Goal: Task Accomplishment & Management: Manage account settings

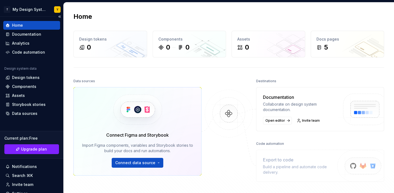
click at [20, 26] on div "Home" at bounding box center [17, 25] width 11 height 5
click at [56, 11] on html "T My Design System Y Home Documentation Analytics Code automation Design system…" at bounding box center [197, 96] width 394 height 193
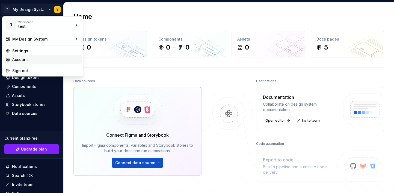
click at [28, 61] on div "Account" at bounding box center [45, 59] width 67 height 5
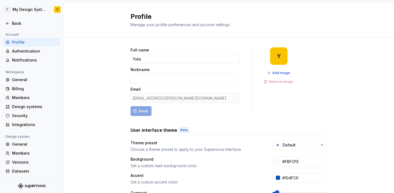
scroll to position [119, 0]
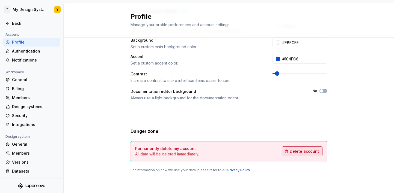
click at [301, 154] on button "Delete account" at bounding box center [302, 152] width 41 height 10
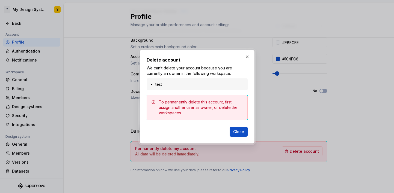
click at [219, 107] on div "To permanently delete this account, first assign another user as owner, or dele…" at bounding box center [201, 108] width 84 height 16
click at [198, 79] on div "test" at bounding box center [197, 85] width 101 height 12
click at [166, 85] on li "test" at bounding box center [199, 84] width 89 height 5
click at [248, 58] on button "button" at bounding box center [247, 57] width 8 height 8
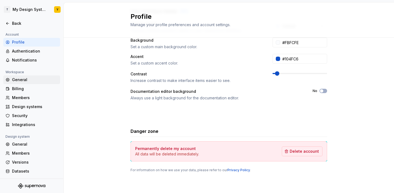
click at [26, 83] on div "General" at bounding box center [31, 80] width 57 height 9
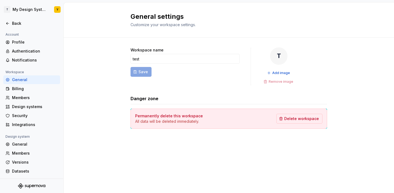
click at [18, 30] on div at bounding box center [31, 29] width 63 height 3
click at [16, 24] on div "Back" at bounding box center [35, 23] width 46 height 5
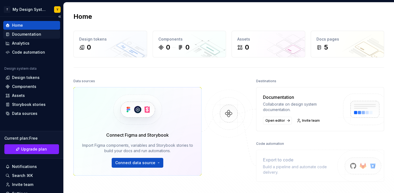
click at [20, 32] on div "Documentation" at bounding box center [26, 34] width 29 height 5
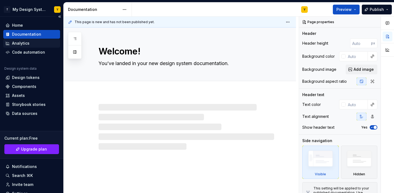
click at [21, 41] on div "Analytics" at bounding box center [20, 43] width 17 height 5
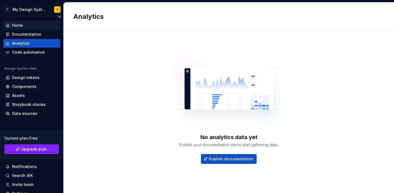
click at [15, 29] on div "Home" at bounding box center [31, 25] width 57 height 9
click at [15, 25] on div "Home" at bounding box center [17, 25] width 11 height 5
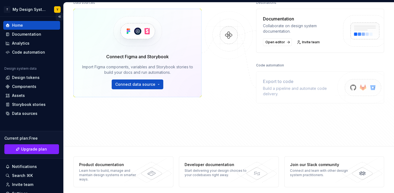
click at [61, 14] on button "Collapse sidebar" at bounding box center [60, 17] width 8 height 8
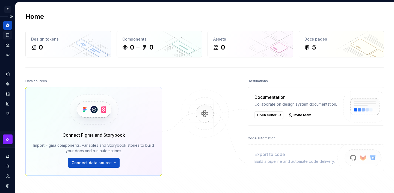
click at [3, 39] on div "Documentation" at bounding box center [7, 35] width 9 height 9
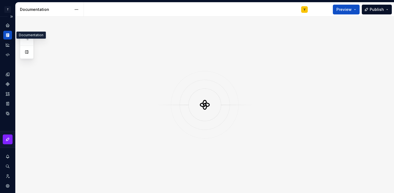
click at [7, 36] on icon "Documentation" at bounding box center [6, 36] width 1 height 4
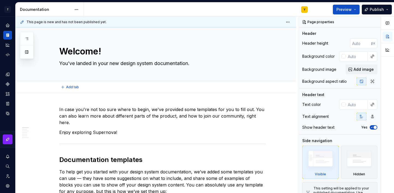
type textarea "*"
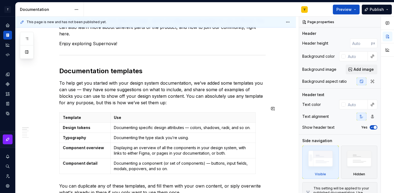
scroll to position [233, 0]
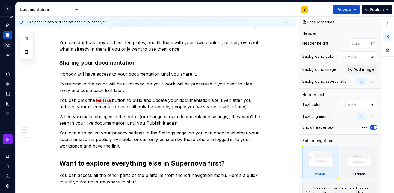
click at [8, 49] on div "Analytics" at bounding box center [7, 45] width 9 height 9
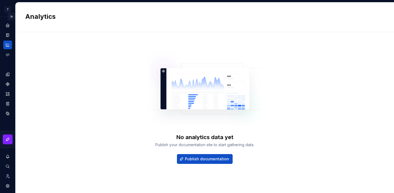
click at [11, 17] on button "Expand sidebar" at bounding box center [12, 17] width 8 height 8
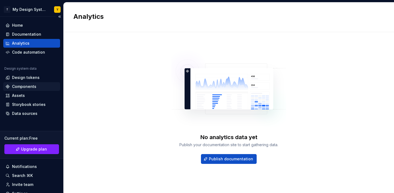
click at [26, 85] on div "Components" at bounding box center [24, 86] width 24 height 5
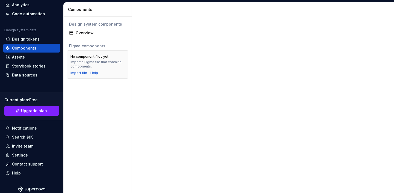
scroll to position [42, 0]
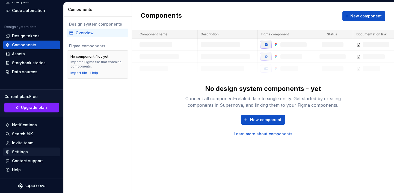
click at [16, 153] on div "Settings" at bounding box center [20, 152] width 16 height 5
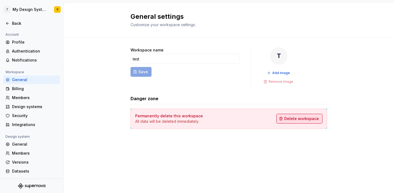
click at [296, 122] on button "Delete workspace" at bounding box center [299, 119] width 46 height 10
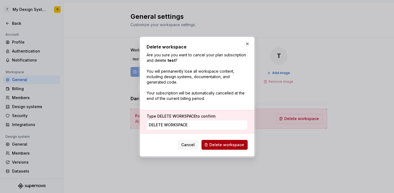
type input "DELETE WORKSPACE"
click at [223, 146] on span "Delete workspace" at bounding box center [226, 144] width 35 height 5
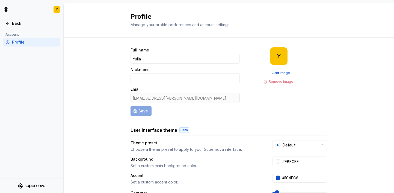
scroll to position [119, 0]
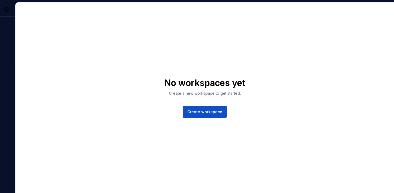
click at [318, 69] on div "No workspaces yet Create a new workspace to get started. Create workspace" at bounding box center [205, 97] width 378 height 191
click at [132, 133] on div "No workspaces yet Create a new workspace to get started. Create workspace" at bounding box center [205, 97] width 378 height 191
click at [152, 92] on div "No workspaces yet Create a new workspace to get started. Create workspace" at bounding box center [205, 97] width 378 height 191
click at [207, 111] on span "Create workspace" at bounding box center [204, 111] width 35 height 5
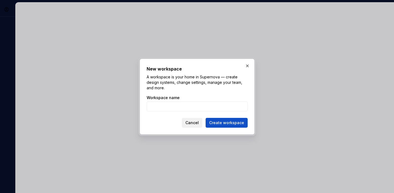
click at [191, 124] on span "Cancel" at bounding box center [191, 122] width 13 height 5
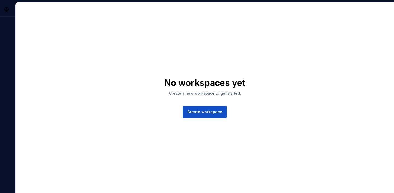
click at [13, 96] on div "Y" at bounding box center [7, 97] width 15 height 191
click at [11, 96] on div "Y" at bounding box center [7, 97] width 15 height 191
click at [248, 94] on div "No workspaces yet Create a new workspace to get started. Create workspace" at bounding box center [205, 97] width 378 height 191
click at [205, 119] on div "No workspaces yet Create a new workspace to get started. Create workspace" at bounding box center [205, 97] width 378 height 191
click at [205, 110] on span "Create workspace" at bounding box center [204, 111] width 35 height 5
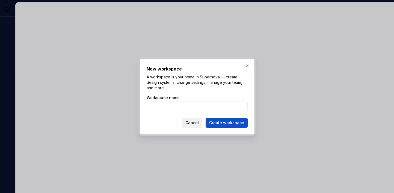
click at [193, 124] on span "Cancel" at bounding box center [191, 122] width 13 height 5
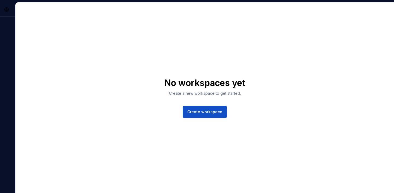
click at [307, 55] on div "No workspaces yet Create a new workspace to get started. Create workspace" at bounding box center [205, 97] width 378 height 191
click at [207, 116] on button "Create workspace" at bounding box center [205, 112] width 44 height 12
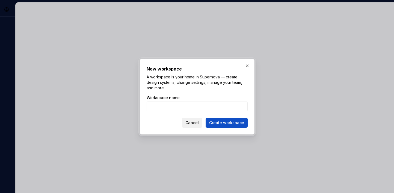
click at [188, 126] on button "Cancel" at bounding box center [192, 123] width 20 height 10
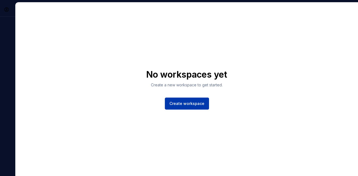
click at [186, 102] on span "Create workspace" at bounding box center [186, 103] width 35 height 5
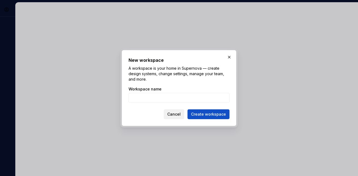
click at [176, 115] on span "Cancel" at bounding box center [173, 113] width 13 height 5
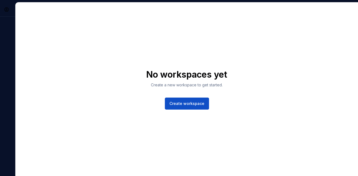
click at [224, 80] on h1 "No workspaces yet" at bounding box center [186, 74] width 81 height 11
click at [6, 28] on div "Y" at bounding box center [7, 89] width 15 height 174
